Goal: Find specific page/section: Find specific page/section

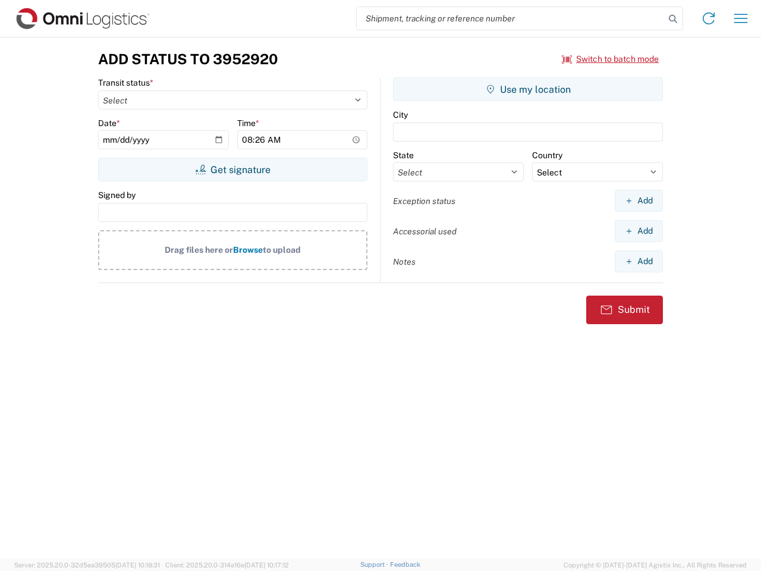
click at [511, 18] on input "search" at bounding box center [511, 18] width 308 height 23
click at [673, 19] on icon at bounding box center [673, 19] width 17 height 17
click at [709, 18] on icon at bounding box center [708, 18] width 19 height 19
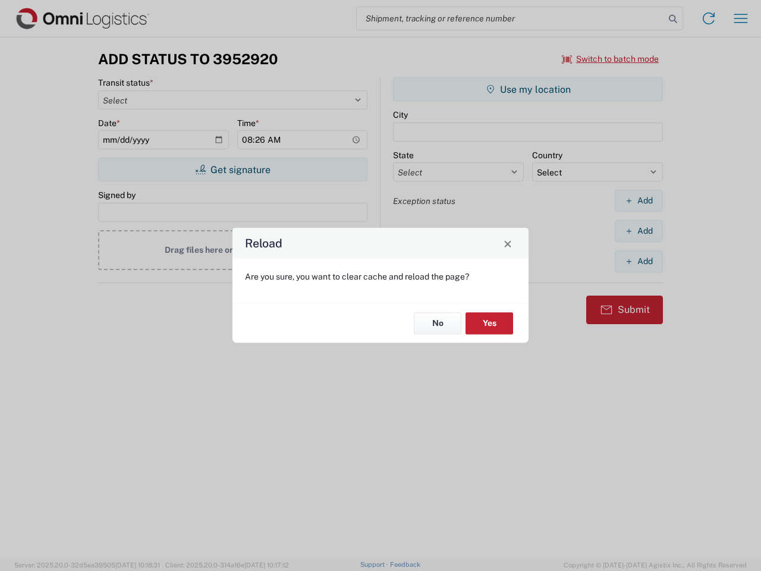
click at [610, 59] on div "Reload Are you sure, you want to clear cache and reload the page? No Yes" at bounding box center [380, 285] width 761 height 571
click at [232, 169] on div "Reload Are you sure, you want to clear cache and reload the page? No Yes" at bounding box center [380, 285] width 761 height 571
click at [528, 89] on div "Reload Are you sure, you want to clear cache and reload the page? No Yes" at bounding box center [380, 285] width 761 height 571
click at [638, 200] on div "Reload Are you sure, you want to clear cache and reload the page? No Yes" at bounding box center [380, 285] width 761 height 571
click at [638, 231] on div "Reload Are you sure, you want to clear cache and reload the page? No Yes" at bounding box center [380, 285] width 761 height 571
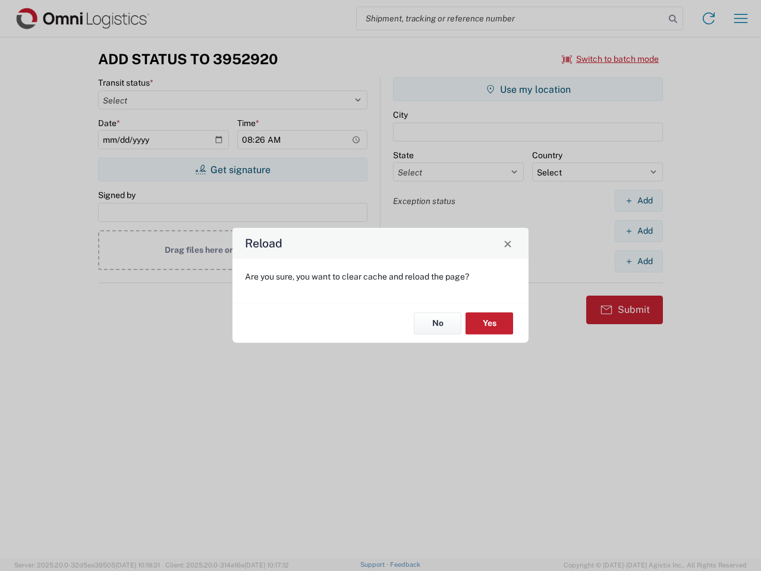
click at [638, 261] on div "Reload Are you sure, you want to clear cache and reload the page? No Yes" at bounding box center [380, 285] width 761 height 571
